Goal: Transaction & Acquisition: Purchase product/service

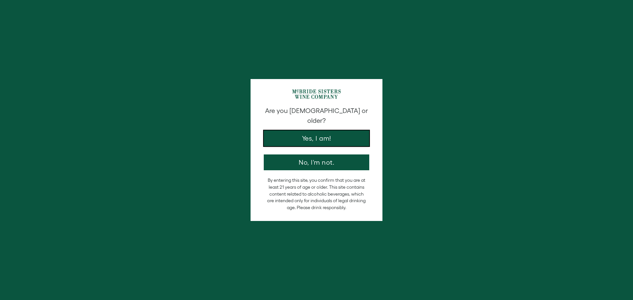
click at [297, 135] on button "Yes, I am!" at bounding box center [316, 139] width 105 height 16
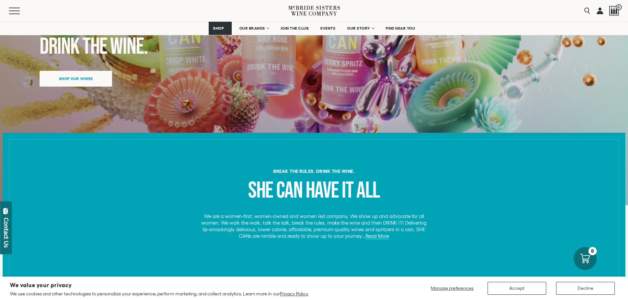
scroll to position [198, 0]
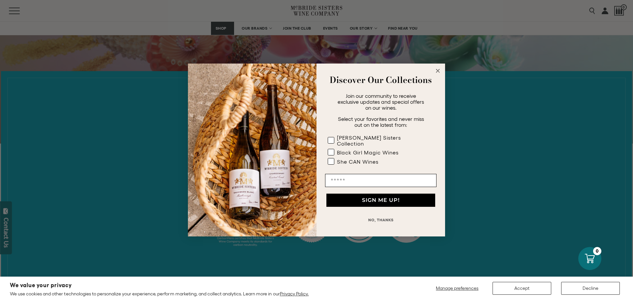
click at [439, 74] on circle "Close dialog" at bounding box center [438, 71] width 8 height 8
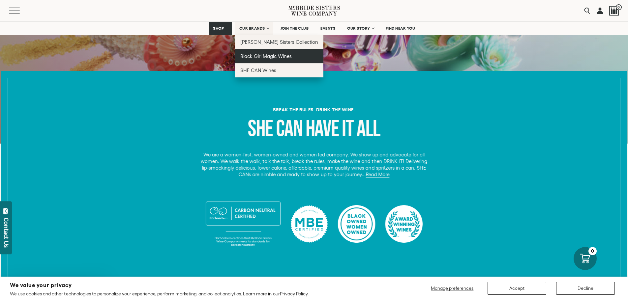
click at [249, 58] on span "Black Girl Magic Wines" at bounding box center [265, 56] width 51 height 6
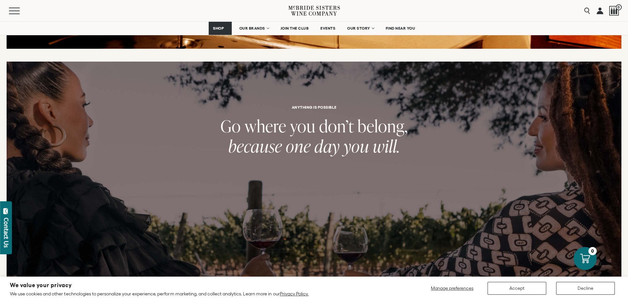
scroll to position [1385, 0]
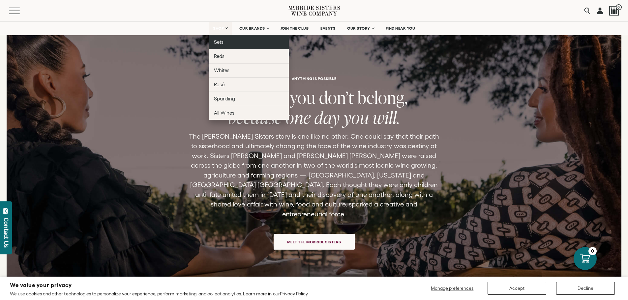
click at [219, 43] on span "Sets" at bounding box center [219, 42] width 10 height 6
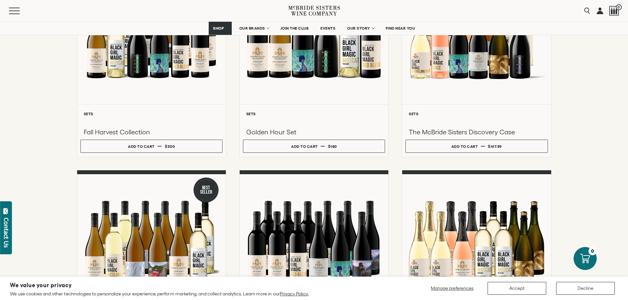
scroll to position [165, 0]
